Goal: Transaction & Acquisition: Purchase product/service

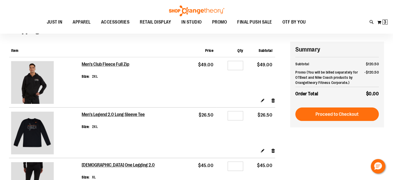
scroll to position [26, 0]
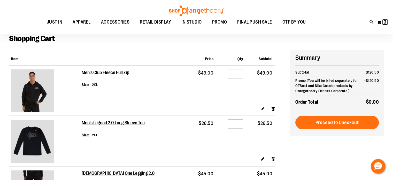
click at [103, 71] on h2 "Men's Club Fleece Full Zip" at bounding box center [106, 73] width 48 height 6
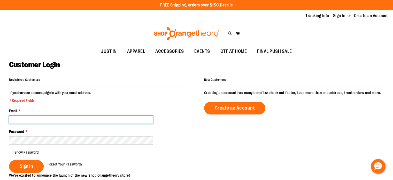
click at [74, 120] on input "Email *" at bounding box center [81, 119] width 144 height 8
type input "**********"
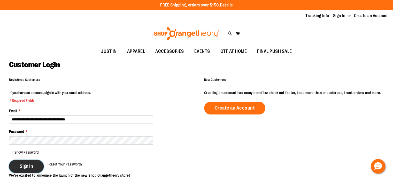
click at [18, 169] on button "Sign In" at bounding box center [26, 166] width 35 height 13
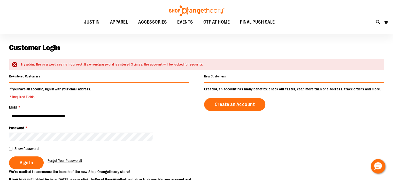
scroll to position [26, 0]
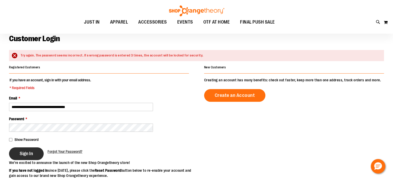
click at [30, 155] on span "Sign In" at bounding box center [26, 153] width 13 height 6
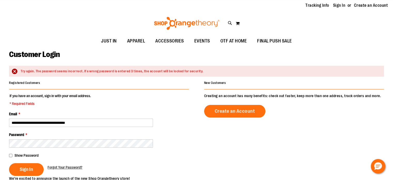
scroll to position [26, 0]
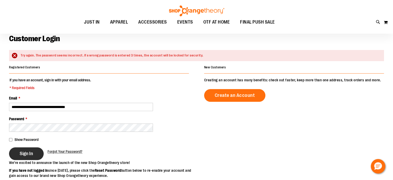
click at [29, 150] on span "Sign In" at bounding box center [26, 153] width 13 height 6
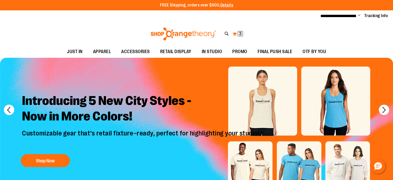
click at [240, 33] on span "3" at bounding box center [240, 33] width 3 height 5
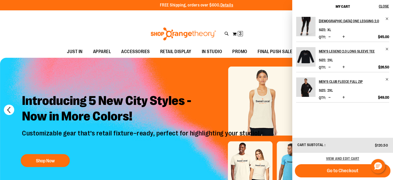
click at [308, 30] on img "Product" at bounding box center [305, 26] width 19 height 19
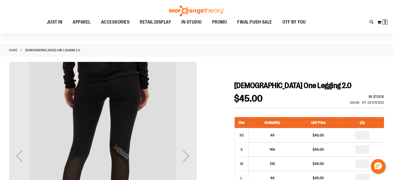
scroll to position [26, 0]
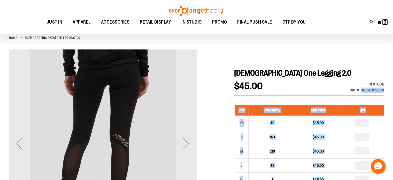
drag, startPoint x: 385, startPoint y: 90, endPoint x: 361, endPoint y: 91, distance: 23.8
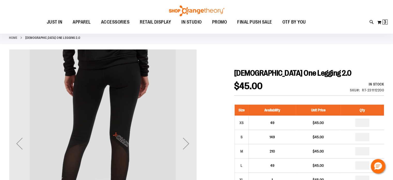
click at [353, 68] on h1 "[DEMOGRAPHIC_DATA] One Legging 2.0" at bounding box center [309, 72] width 150 height 9
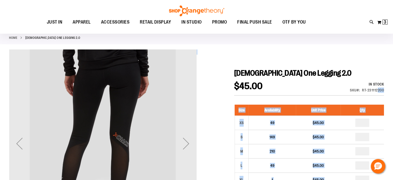
drag, startPoint x: 385, startPoint y: 89, endPoint x: 377, endPoint y: 89, distance: 7.5
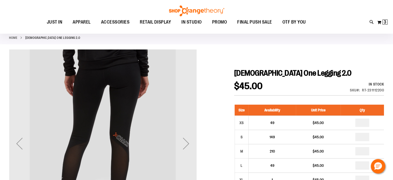
click at [366, 90] on div "RT-231112200" at bounding box center [373, 89] width 22 height 5
drag, startPoint x: 361, startPoint y: 89, endPoint x: 382, endPoint y: 93, distance: 21.2
click at [382, 93] on div "In stock Only %1 left SKU RT-231112200" at bounding box center [359, 88] width 49 height 14
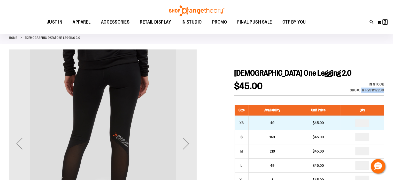
copy div "RT-231112200"
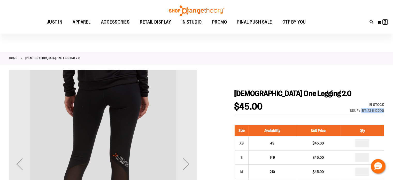
scroll to position [0, 0]
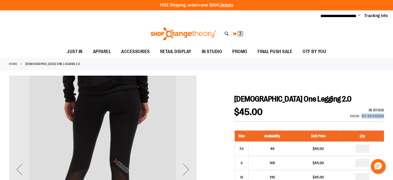
click at [240, 34] on span "3" at bounding box center [240, 33] width 3 height 5
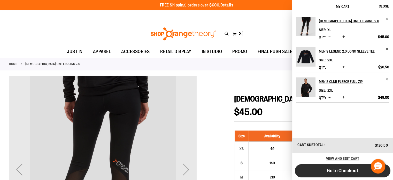
click at [331, 170] on span "Go to Checkout" at bounding box center [343, 170] width 32 height 6
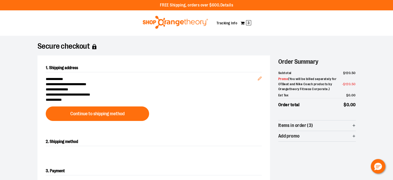
drag, startPoint x: 179, startPoint y: 21, endPoint x: 199, endPoint y: 32, distance: 22.5
click at [179, 21] on img at bounding box center [175, 22] width 67 height 13
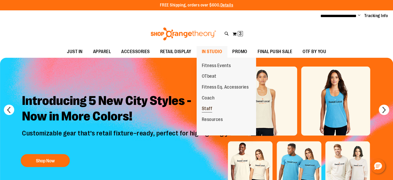
click at [208, 109] on span "Staff" at bounding box center [207, 109] width 11 height 6
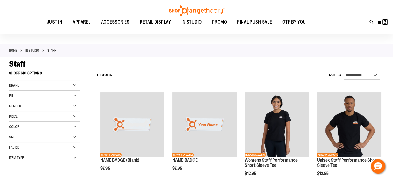
scroll to position [51, 0]
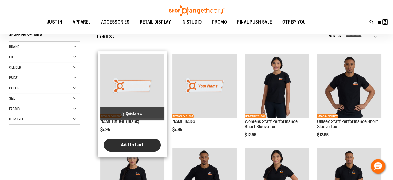
click at [123, 144] on span "Add to Cart" at bounding box center [132, 145] width 23 height 6
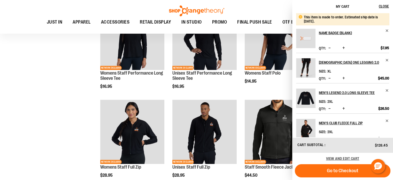
scroll to position [203, 0]
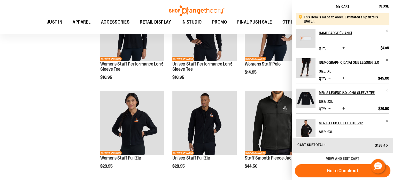
click at [343, 48] on span "Increase product quantity" at bounding box center [343, 47] width 3 height 5
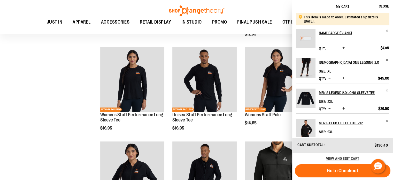
scroll to position [151, 0]
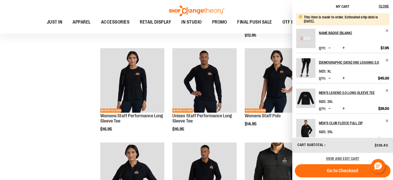
click at [344, 48] on span "Increase product quantity" at bounding box center [343, 47] width 3 height 5
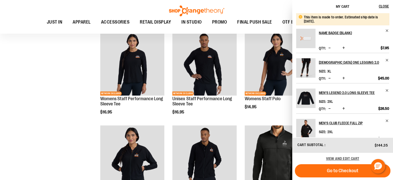
scroll to position [177, 0]
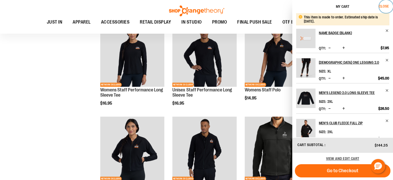
click at [387, 6] on span "Close" at bounding box center [384, 6] width 10 height 4
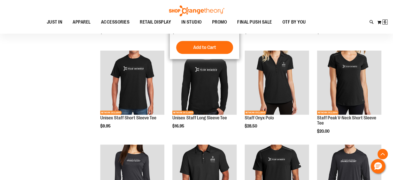
scroll to position [358, 0]
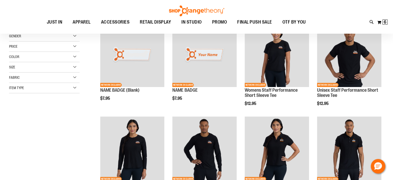
scroll to position [73, 0]
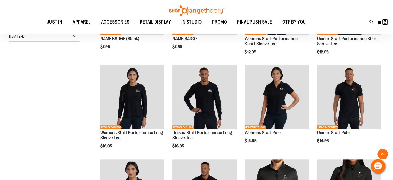
scroll to position [125, 0]
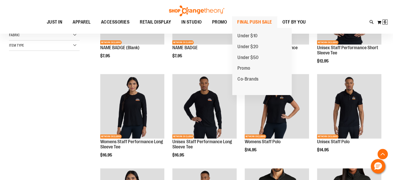
click at [247, 21] on span "FINAL PUSH SALE" at bounding box center [254, 22] width 35 height 12
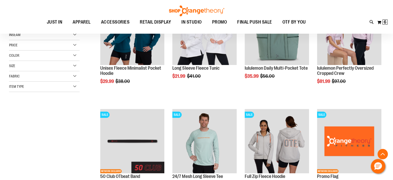
scroll to position [129, 0]
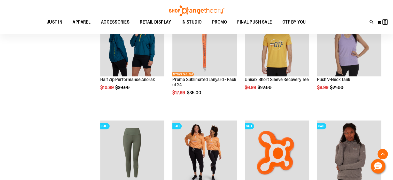
scroll to position [465, 0]
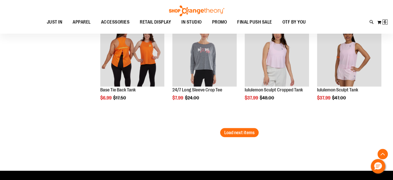
scroll to position [956, 0]
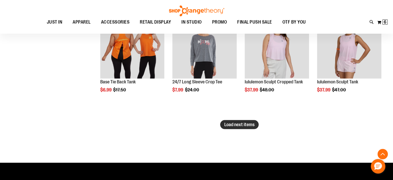
click at [234, 121] on button "Load next items" at bounding box center [239, 124] width 39 height 9
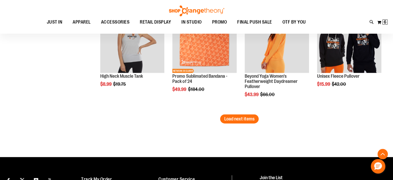
scroll to position [1318, 0]
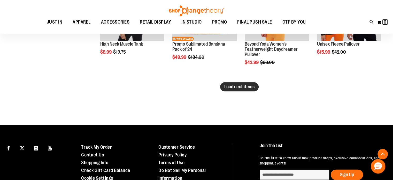
click at [236, 88] on span "Load next items" at bounding box center [239, 86] width 30 height 5
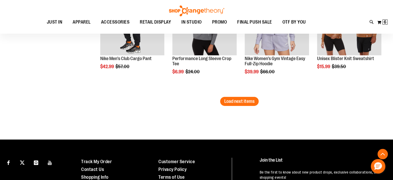
scroll to position [1628, 0]
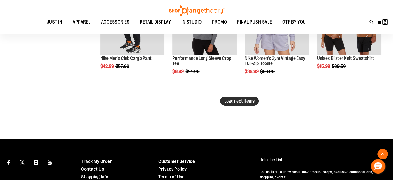
click at [235, 102] on span "Load next items" at bounding box center [239, 100] width 30 height 5
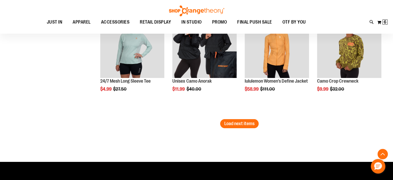
scroll to position [1938, 0]
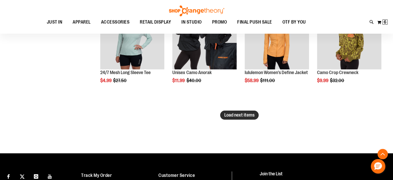
click at [247, 118] on button "Load next items" at bounding box center [239, 114] width 39 height 9
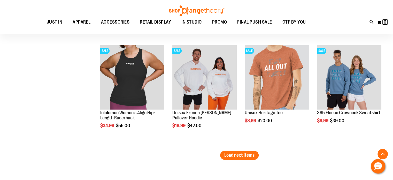
scroll to position [2248, 0]
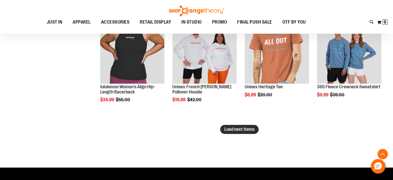
click at [233, 128] on span "Load next items" at bounding box center [239, 128] width 30 height 5
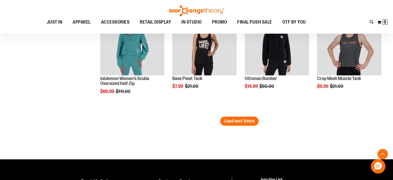
scroll to position [2584, 0]
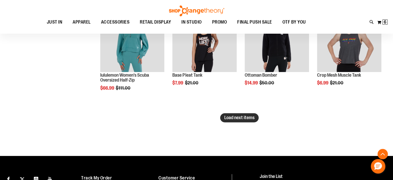
click at [225, 120] on button "Load next items" at bounding box center [239, 117] width 39 height 9
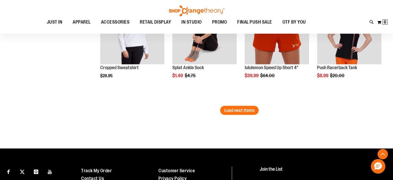
scroll to position [2946, 0]
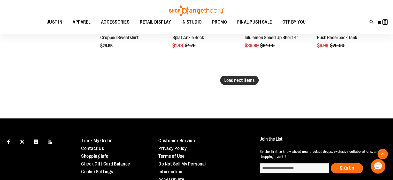
click at [231, 84] on button "Load next items" at bounding box center [239, 79] width 39 height 9
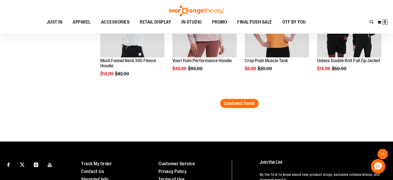
scroll to position [3257, 0]
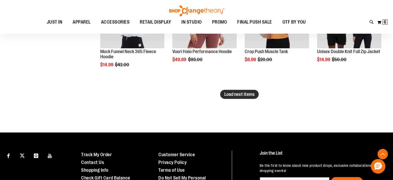
click at [250, 97] on button "Load next items" at bounding box center [239, 94] width 39 height 9
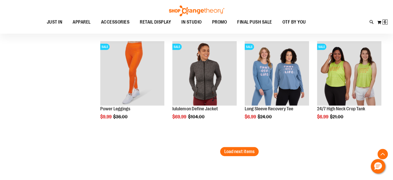
scroll to position [3515, 0]
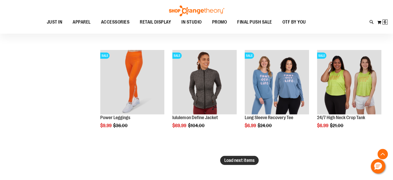
click at [228, 160] on span "Load next items" at bounding box center [239, 159] width 30 height 5
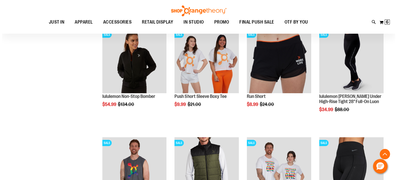
scroll to position [3618, 0]
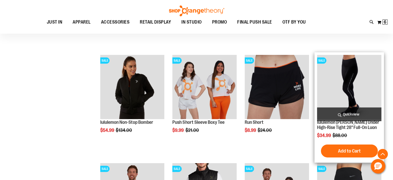
click at [352, 114] on span "Quickview" at bounding box center [349, 114] width 64 height 14
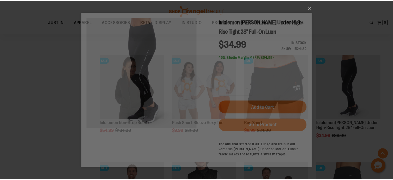
scroll to position [0, 0]
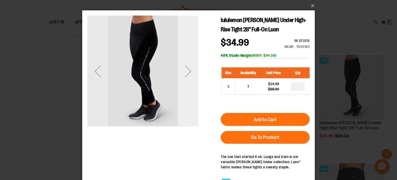
click at [188, 71] on div "Next" at bounding box center [188, 71] width 21 height 21
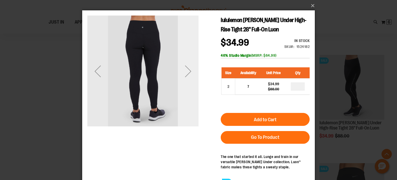
click at [188, 71] on div "Next" at bounding box center [188, 71] width 21 height 21
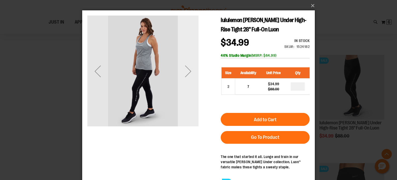
click at [188, 71] on div "Next" at bounding box center [188, 71] width 21 height 21
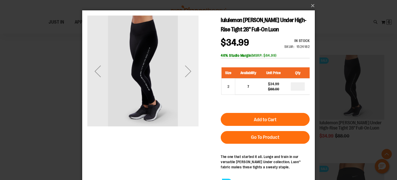
click at [188, 71] on div "Next" at bounding box center [188, 71] width 21 height 21
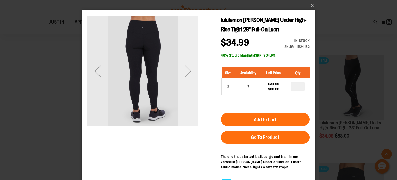
click at [188, 71] on div "Next" at bounding box center [188, 71] width 21 height 21
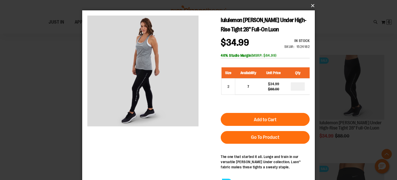
click at [312, 7] on button "×" at bounding box center [200, 5] width 233 height 11
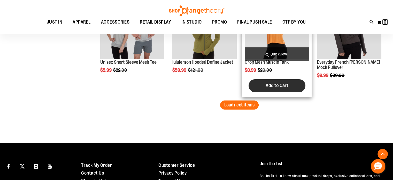
scroll to position [3903, 0]
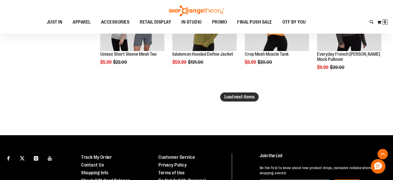
click at [241, 97] on span "Load next items" at bounding box center [239, 96] width 30 height 5
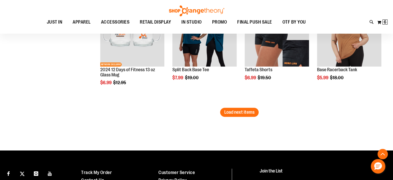
scroll to position [4213, 0]
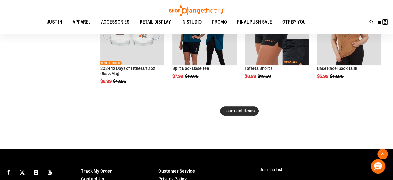
click at [247, 110] on span "Load next items" at bounding box center [239, 110] width 30 height 5
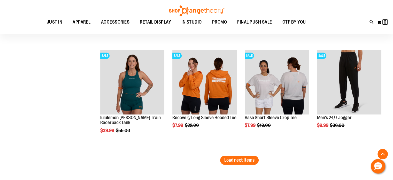
scroll to position [4497, 0]
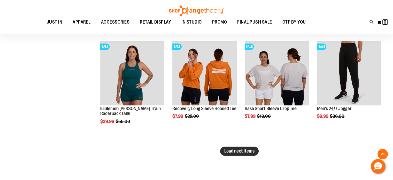
click at [243, 151] on span "Load next items" at bounding box center [239, 150] width 30 height 5
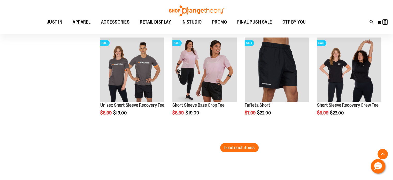
scroll to position [4833, 0]
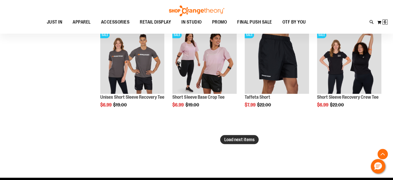
click at [245, 138] on span "Load next items" at bounding box center [239, 138] width 30 height 5
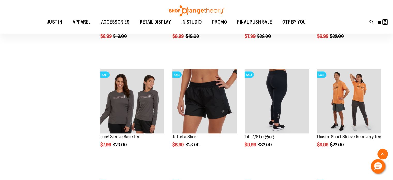
scroll to position [4911, 0]
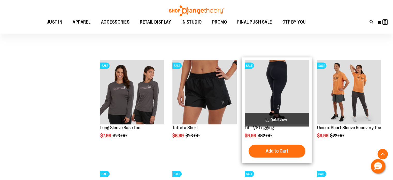
click at [269, 89] on img "product" at bounding box center [277, 92] width 64 height 64
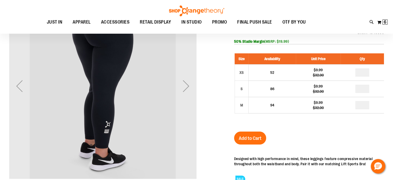
scroll to position [26, 0]
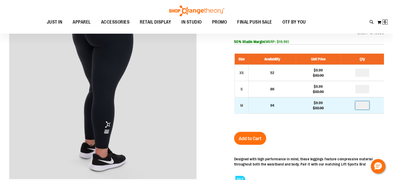
click at [366, 103] on input "number" at bounding box center [362, 105] width 14 height 8
type input "*"
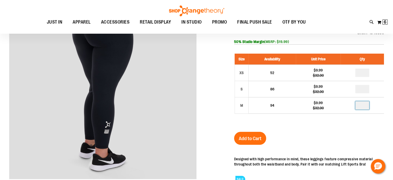
click at [357, 131] on div "Lift 7/8 Legging $9.99 Regular Price $32.00 In stock Only %1 left SKU 1540556 5…" at bounding box center [309, 136] width 150 height 251
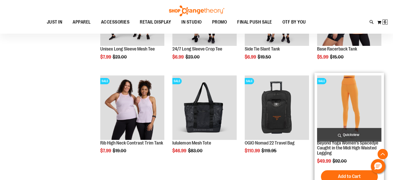
scroll to position [228, 0]
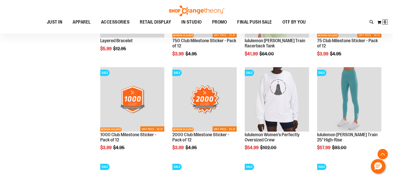
scroll to position [435, 0]
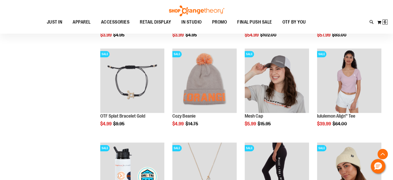
scroll to position [384, 0]
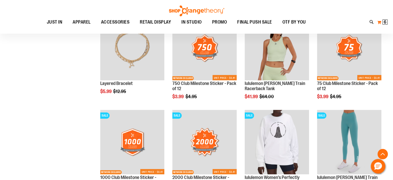
click at [385, 21] on span "6" at bounding box center [385, 21] width 3 height 5
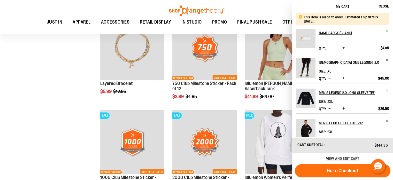
click at [239, 7] on div "Toggle Nav Search Popular Suggestions Advanced Search" at bounding box center [196, 17] width 393 height 34
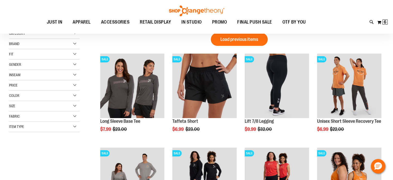
scroll to position [22, 0]
